Goal: Information Seeking & Learning: Learn about a topic

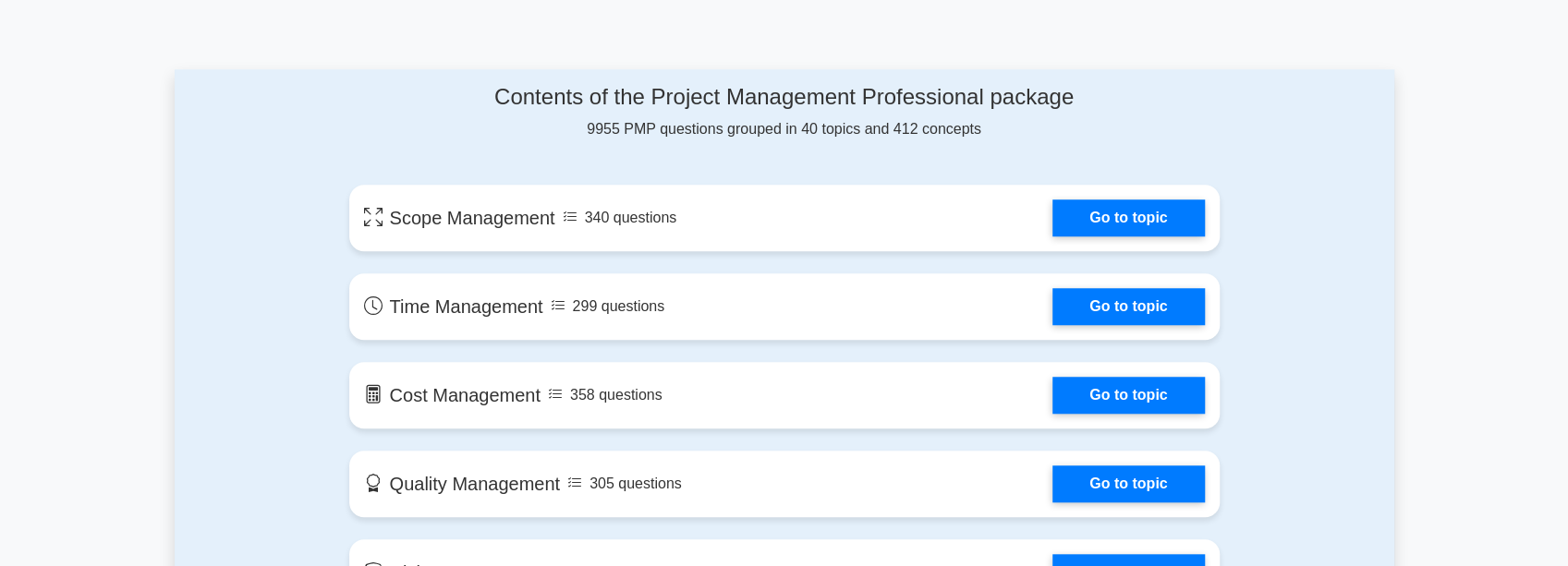
scroll to position [862, 0]
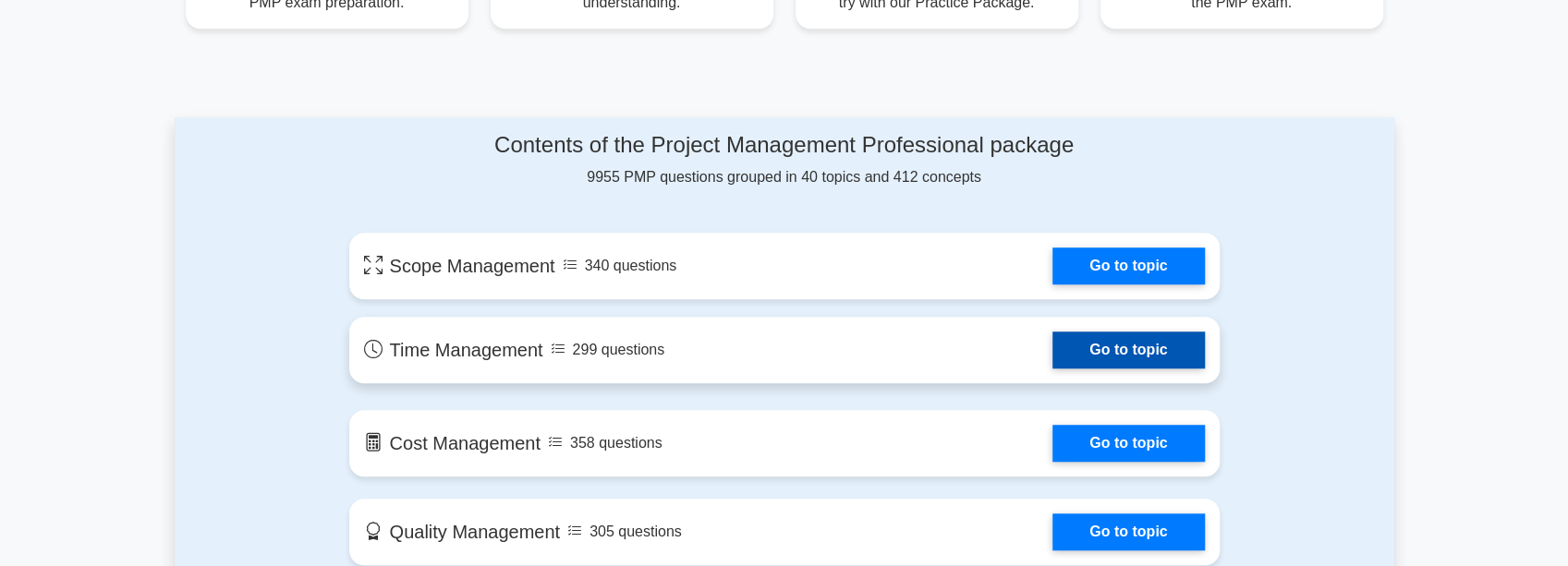
click at [1053, 358] on link "Go to topic" at bounding box center [1129, 349] width 152 height 36
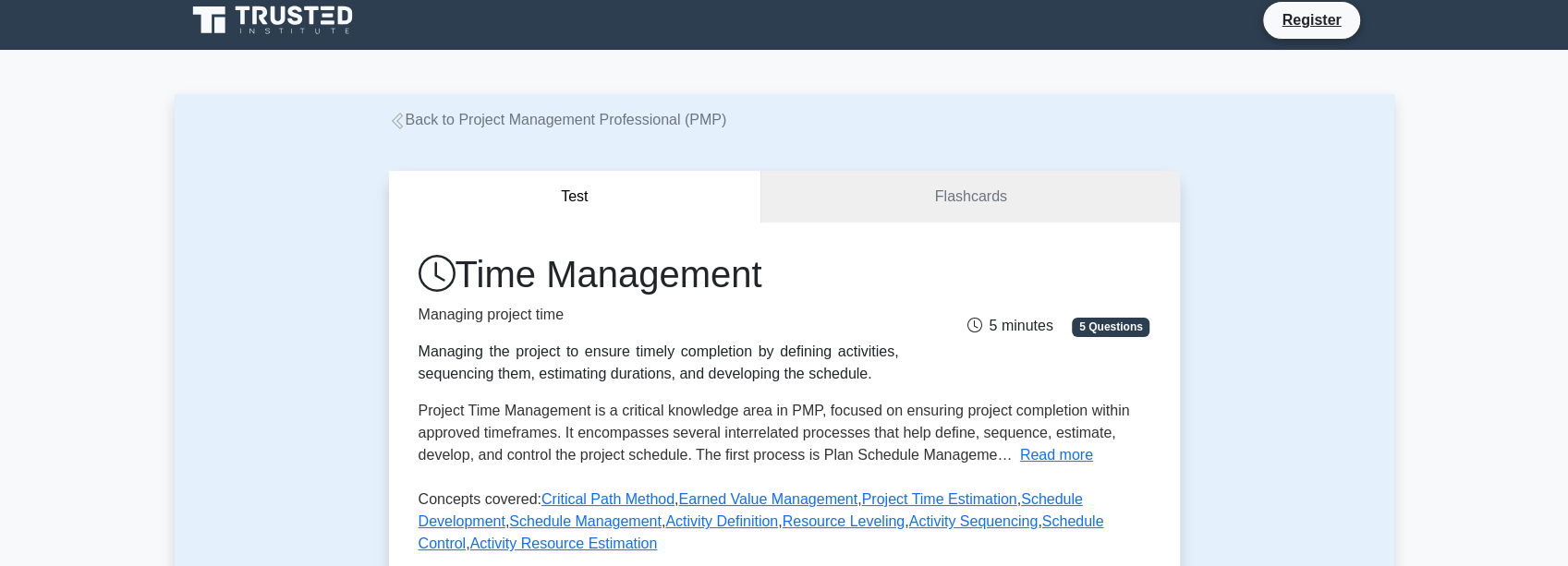
scroll to position [287, 0]
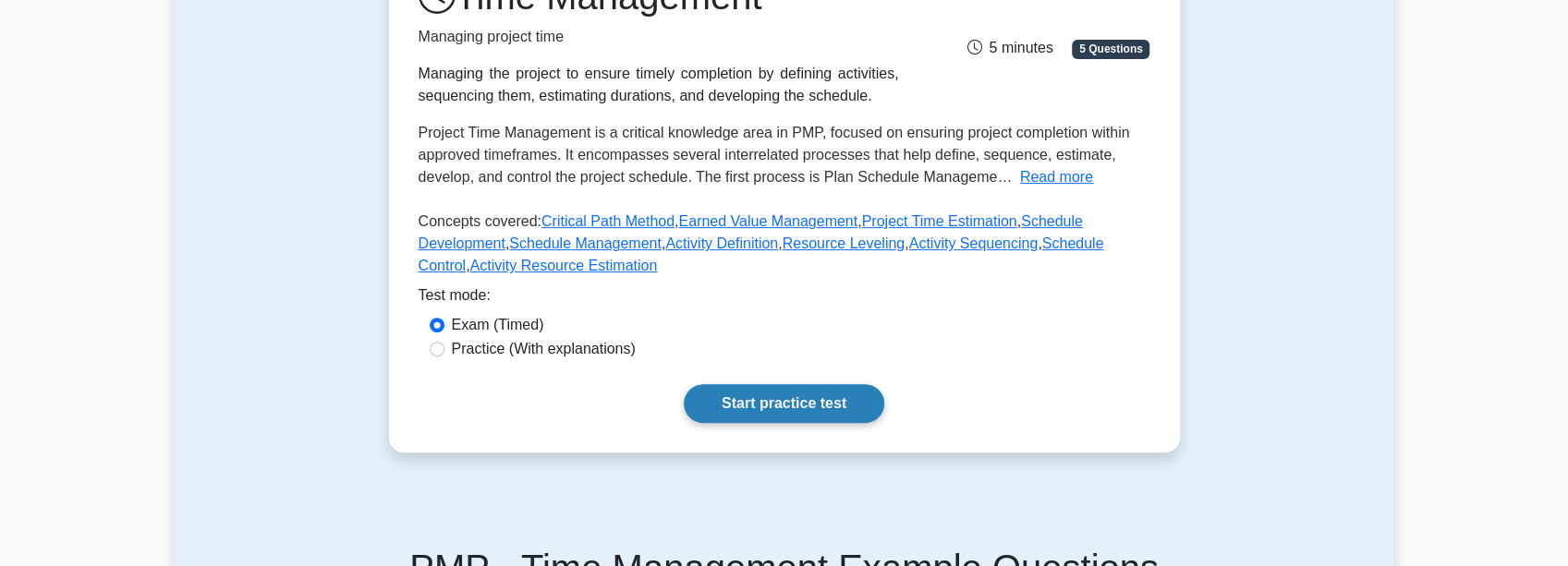
click at [769, 399] on link "Start practice test" at bounding box center [784, 403] width 200 height 38
